Goal: Navigation & Orientation: Find specific page/section

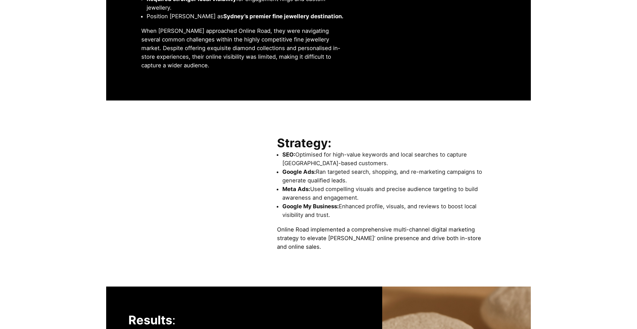
scroll to position [775, 0]
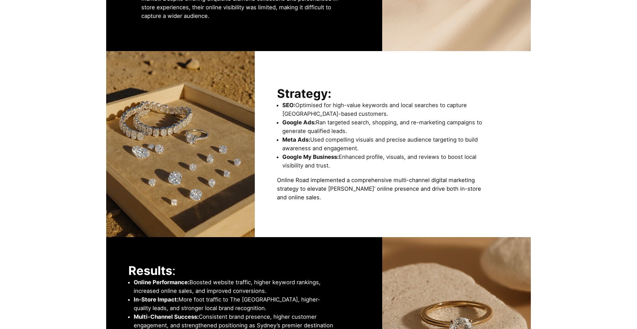
drag, startPoint x: 276, startPoint y: 85, endPoint x: 336, endPoint y: 186, distance: 117.6
click at [336, 186] on div "Strategy: SEO: Optimised for high-value keywords and local searches to capture …" at bounding box center [393, 144] width 232 height 138
copy div "Strategy: SEO: Optimised for high-value keywords and local searches to capture …"
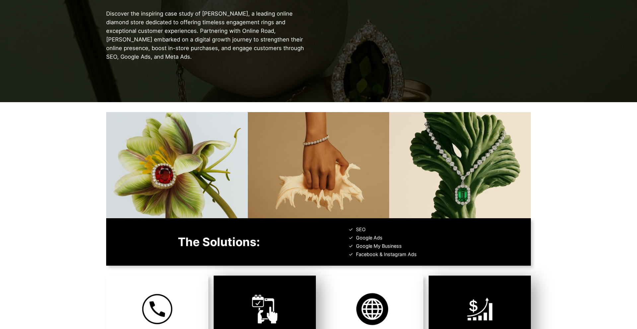
scroll to position [0, 0]
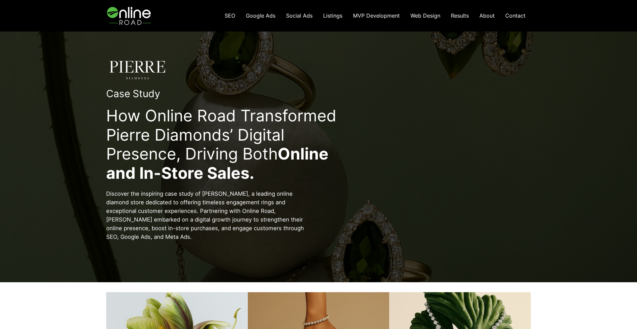
click at [124, 19] on img at bounding box center [129, 15] width 47 height 31
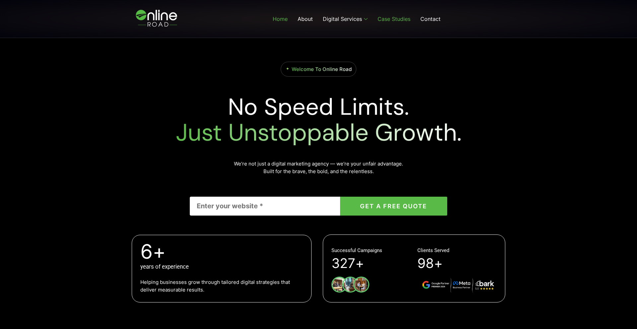
click at [385, 20] on link "Case Studies" at bounding box center [393, 19] width 43 height 27
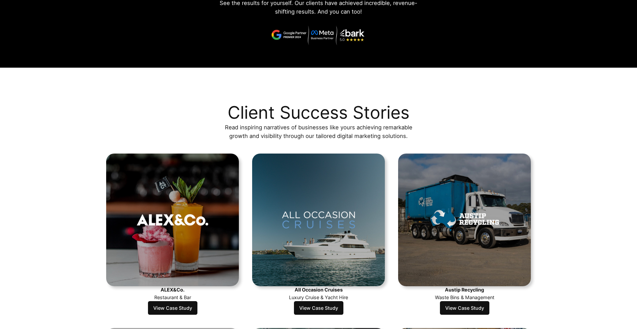
scroll to position [158, 0]
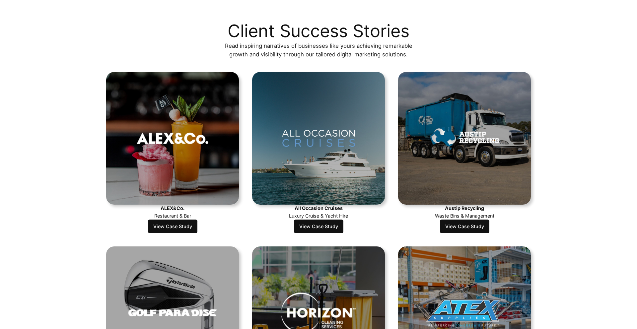
click at [184, 225] on link "View Case Study" at bounding box center [172, 226] width 49 height 14
